Goal: Find specific page/section: Find specific page/section

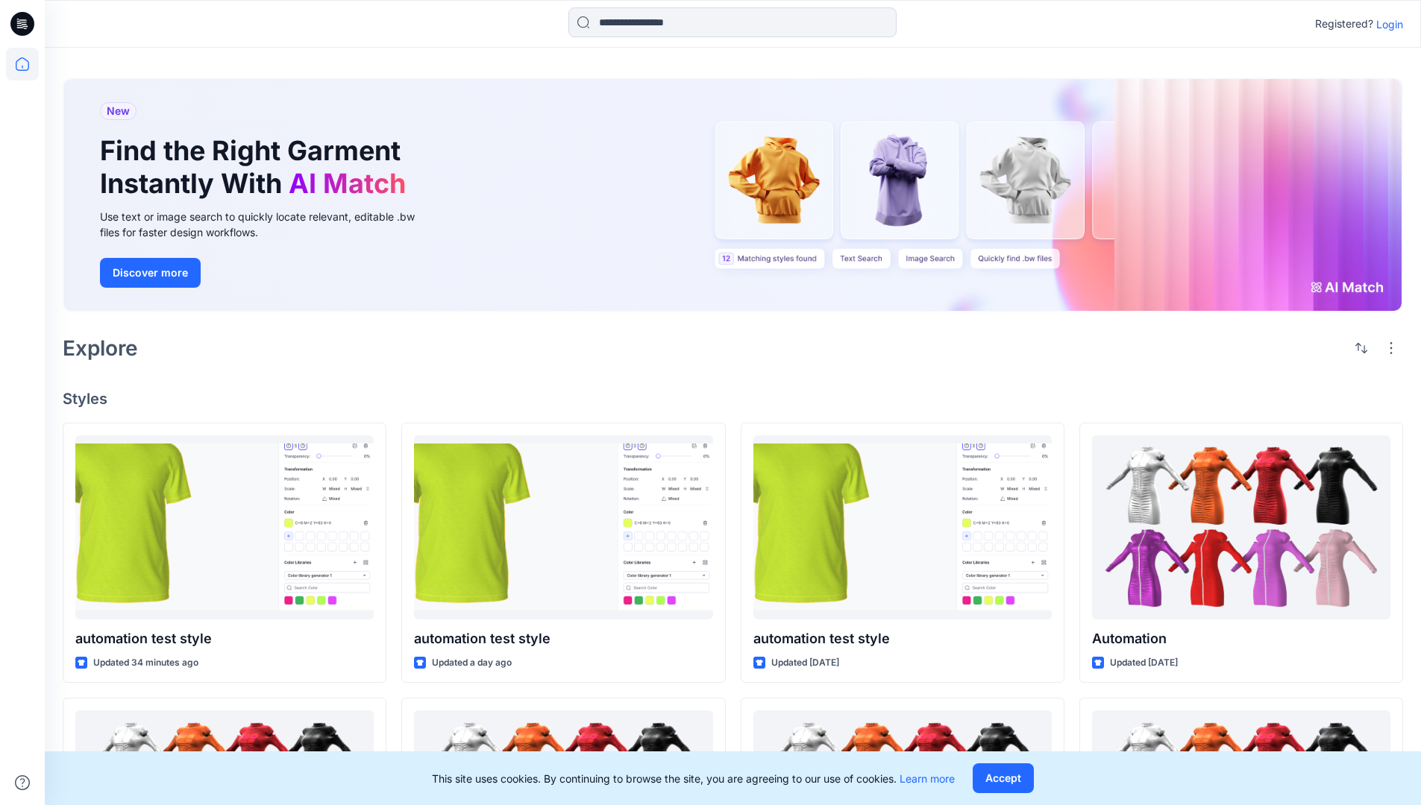
click at [1386, 24] on p "Login" at bounding box center [1389, 24] width 27 height 16
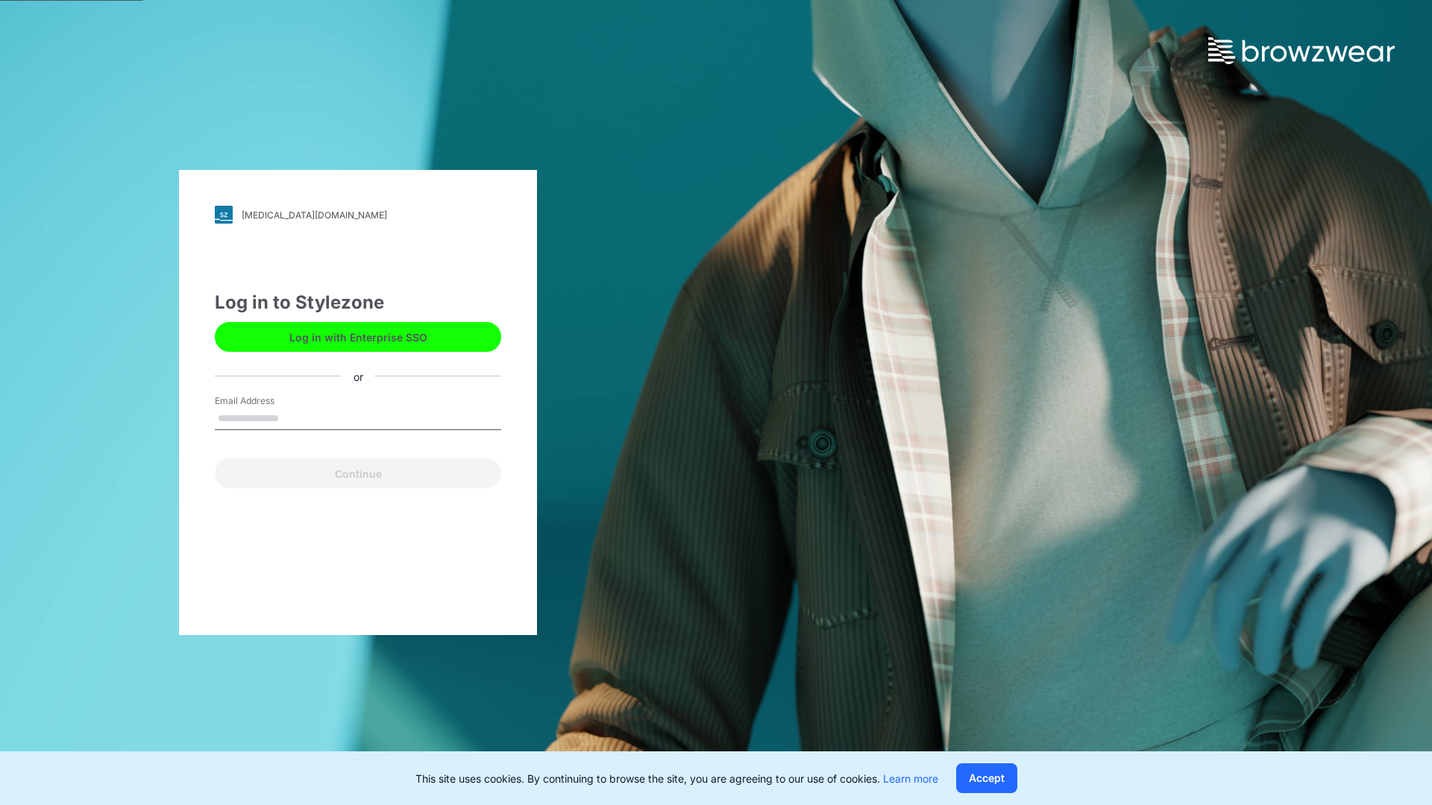
click at [295, 418] on input "Email Address" at bounding box center [358, 419] width 286 height 22
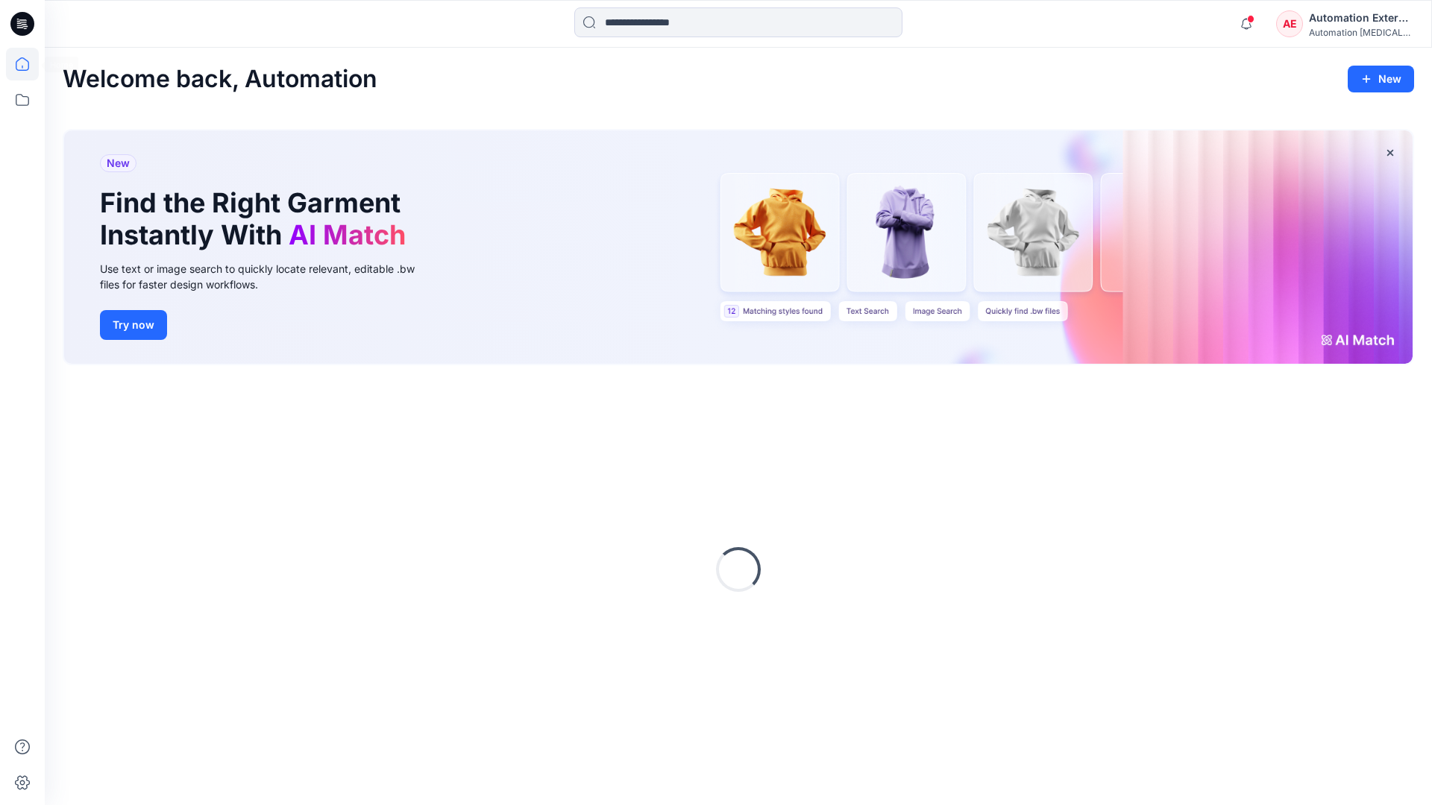
click at [28, 64] on icon at bounding box center [22, 63] width 13 height 13
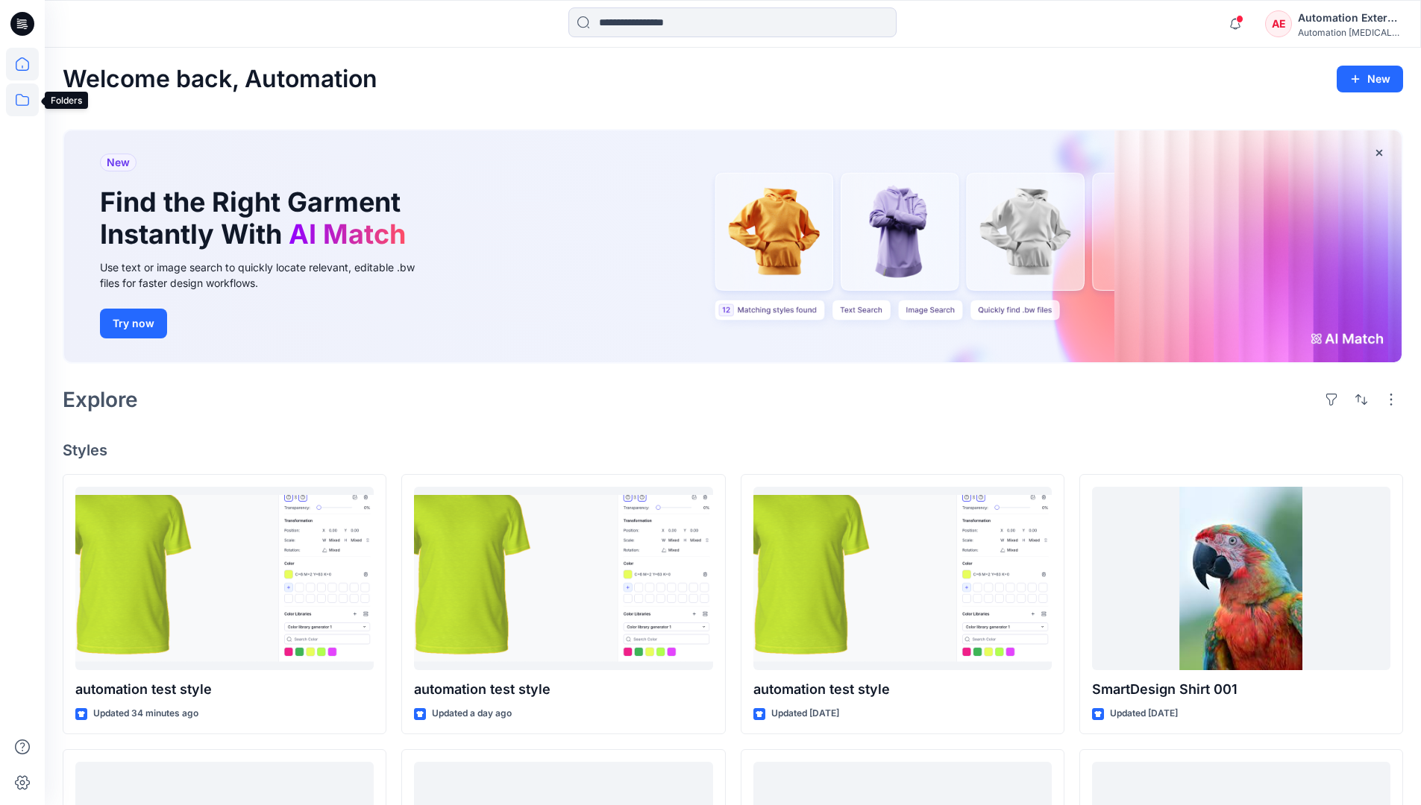
click at [27, 101] on icon at bounding box center [22, 100] width 33 height 33
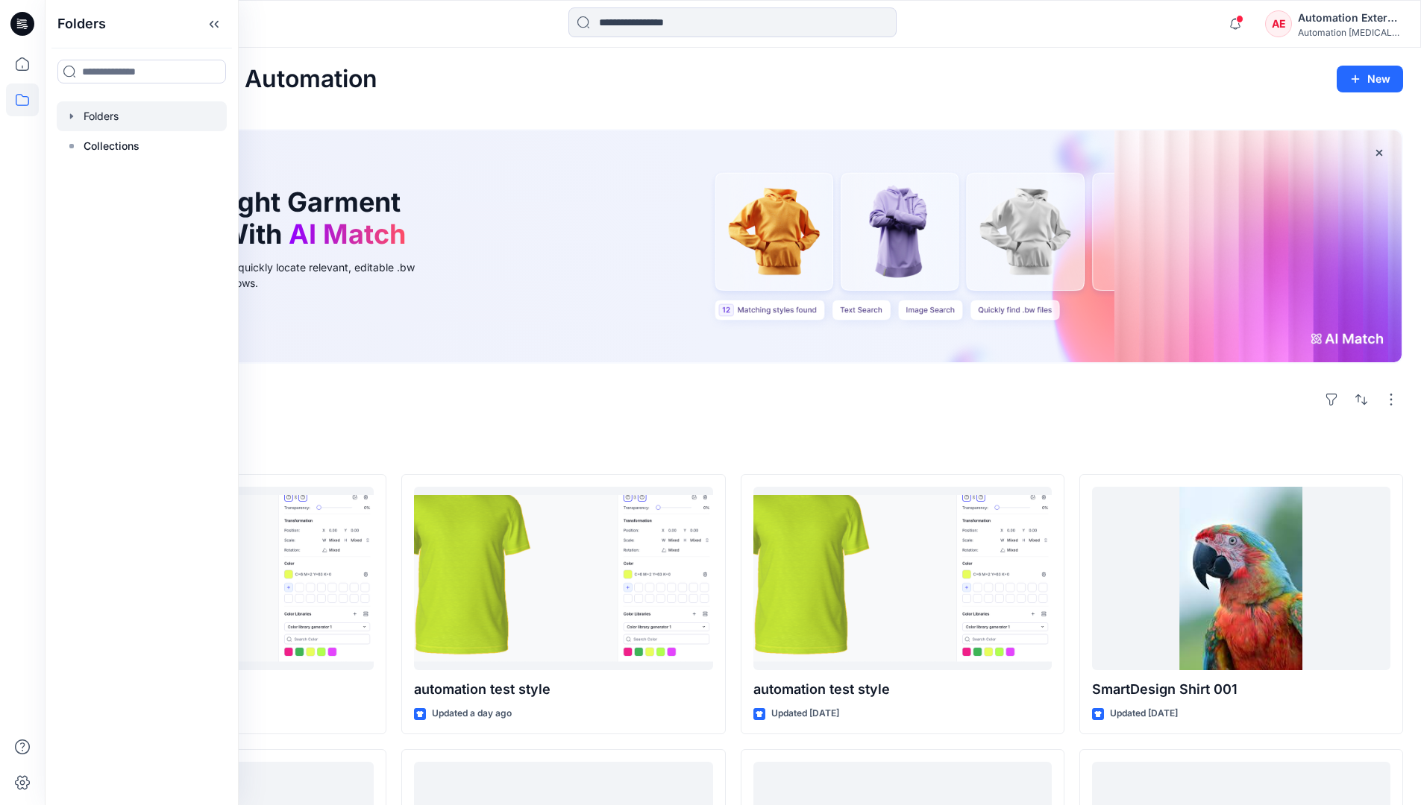
click at [135, 117] on div at bounding box center [142, 116] width 170 height 30
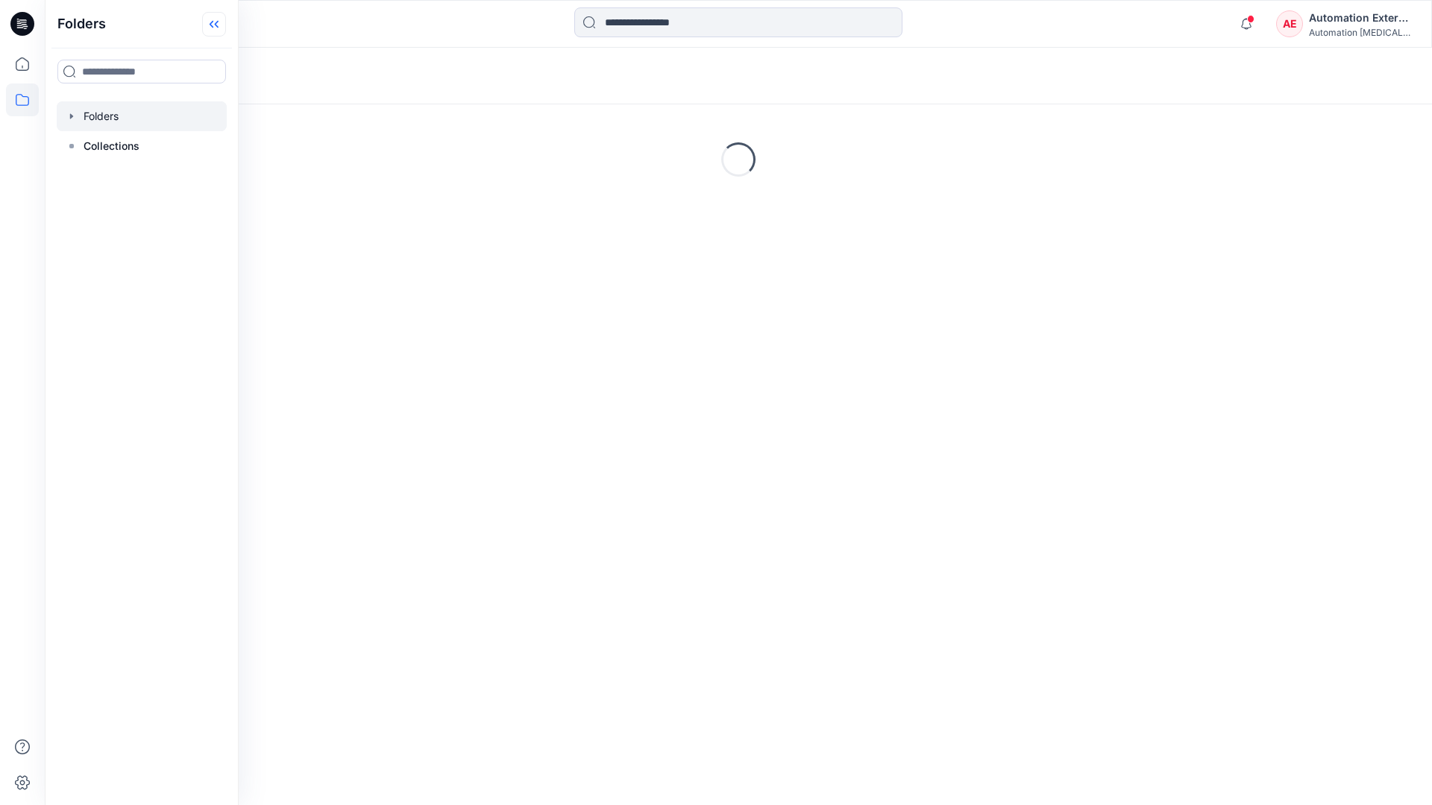
click at [214, 28] on icon at bounding box center [214, 24] width 24 height 25
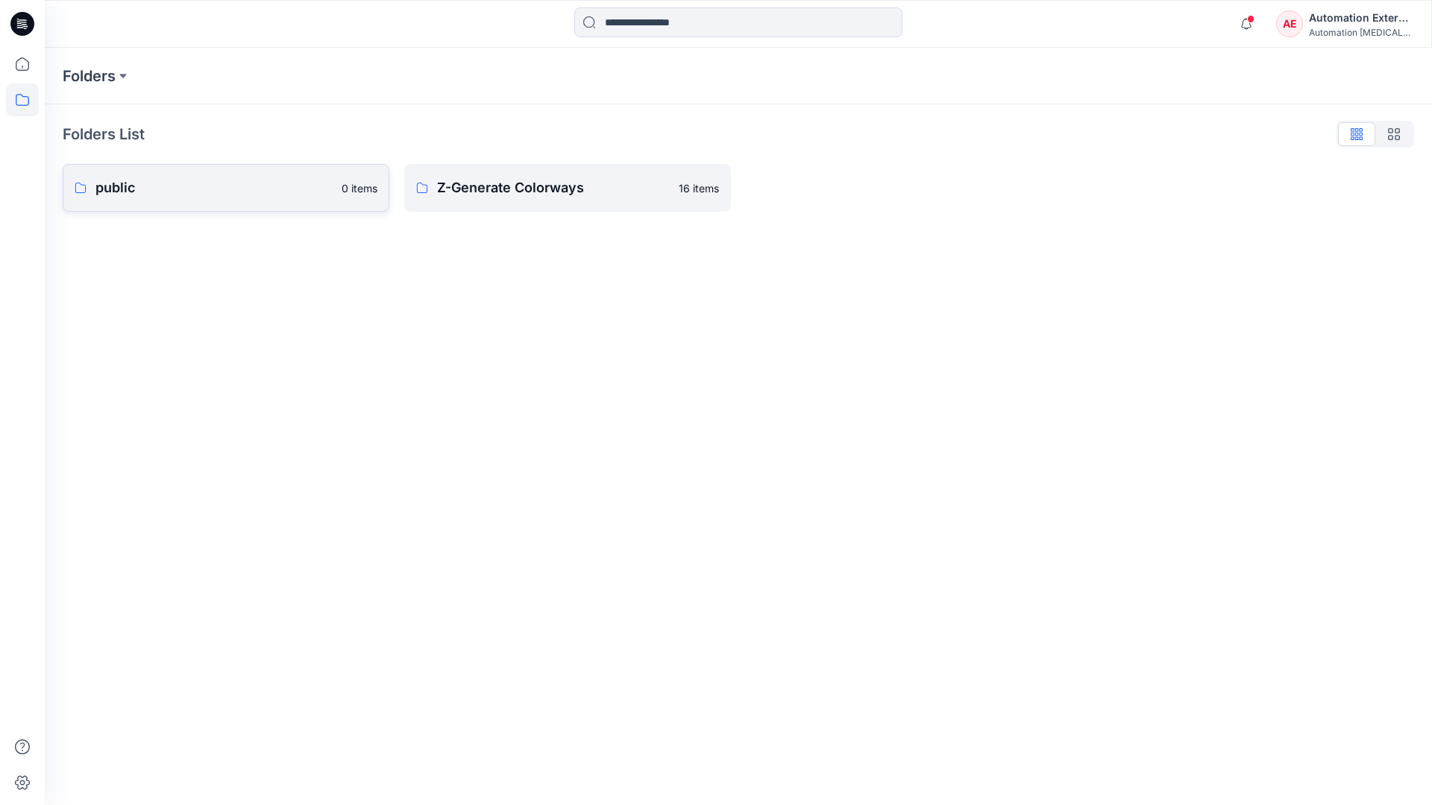
click at [164, 188] on p "public" at bounding box center [213, 188] width 237 height 21
